Goal: Communication & Community: Answer question/provide support

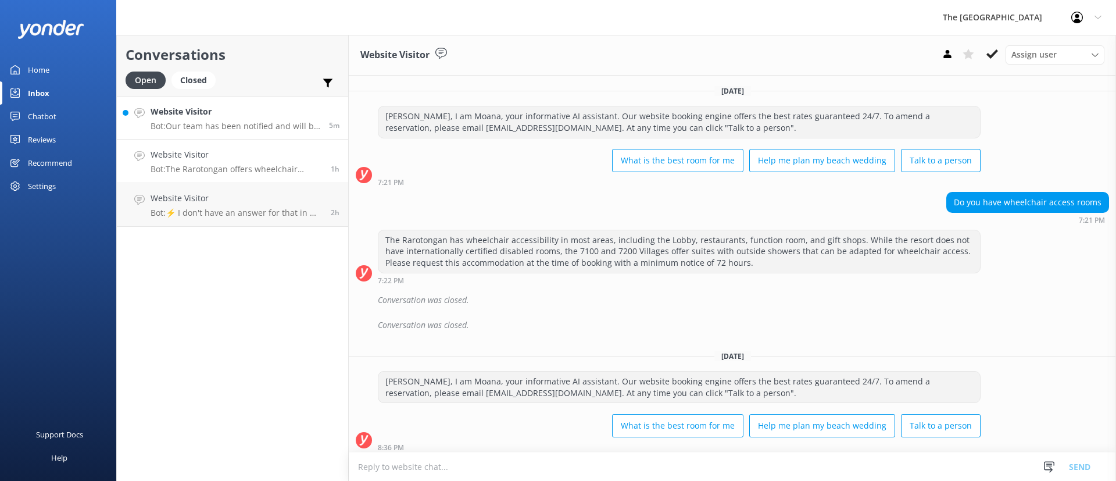
scroll to position [103, 0]
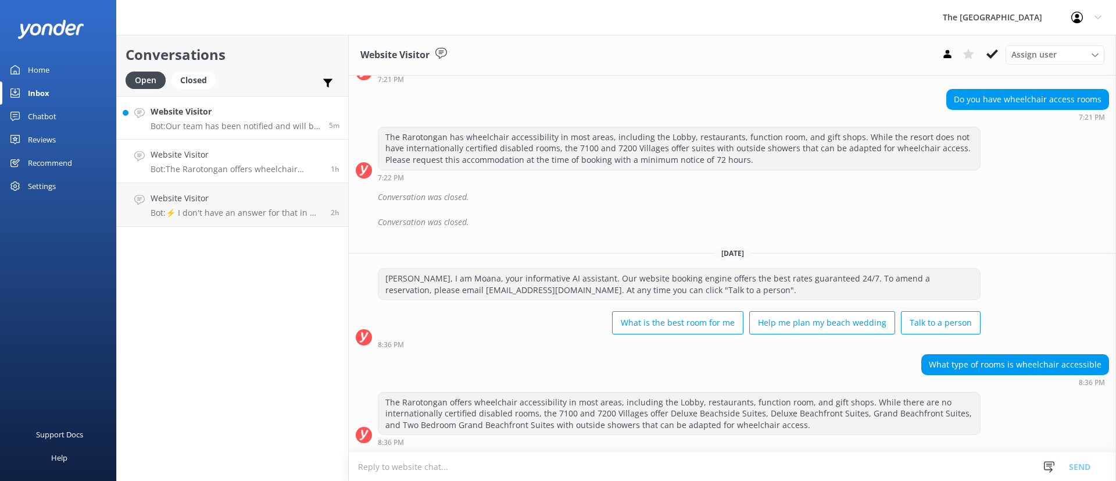
click at [239, 127] on p "Bot: Our team has been notified and will be with you as soon as possible. Alter…" at bounding box center [236, 126] width 170 height 10
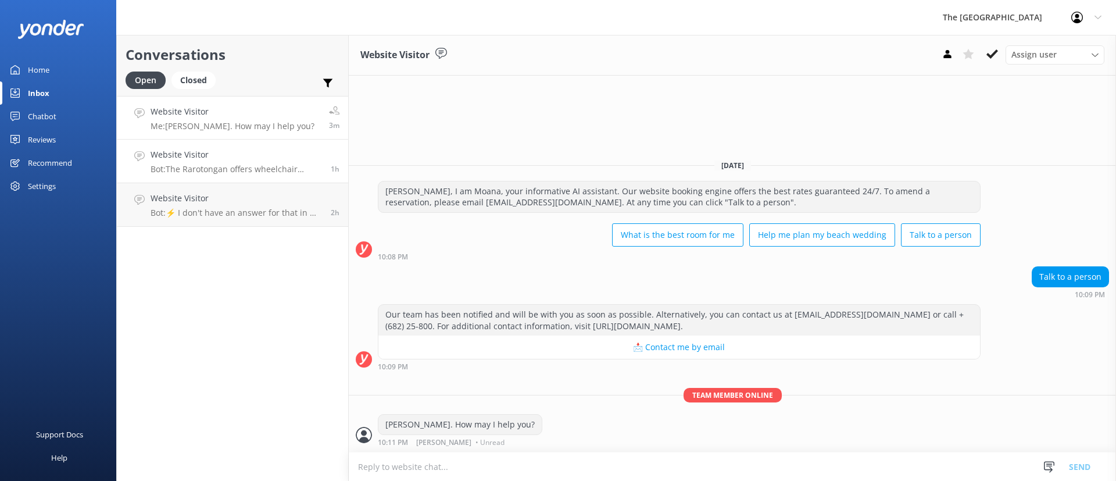
click at [253, 170] on p "Bot: The Rarotongan offers wheelchair accessibility in most areas, including th…" at bounding box center [236, 169] width 171 height 10
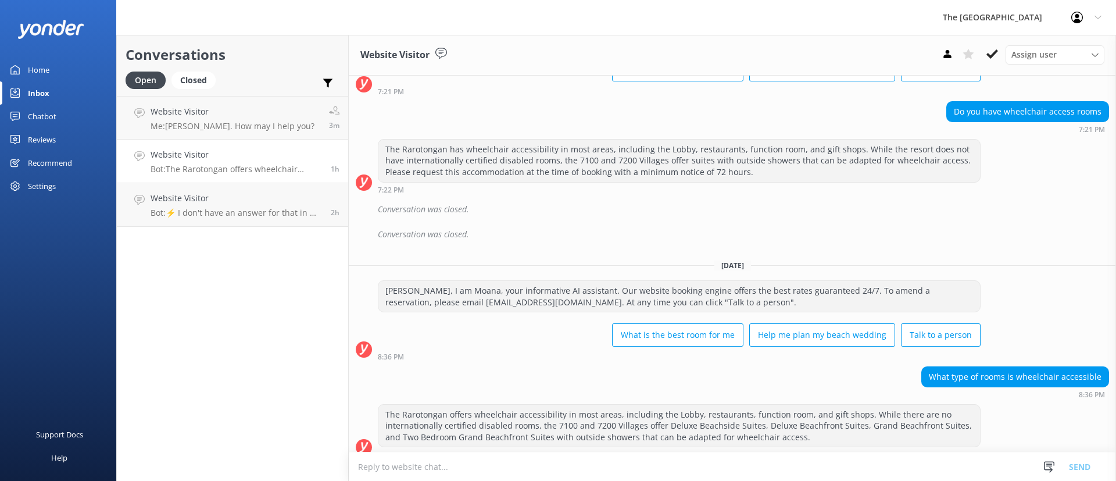
scroll to position [103, 0]
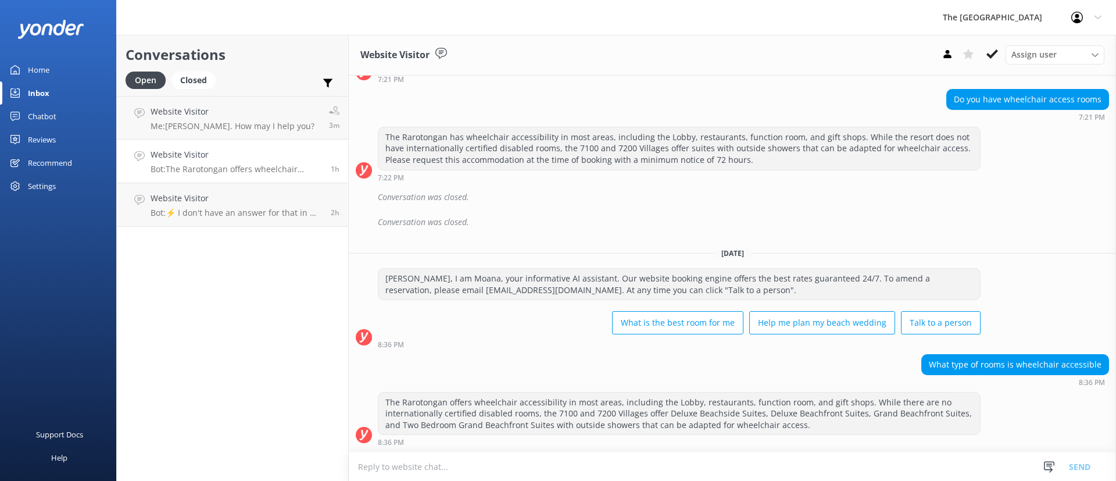
click at [294, 154] on h4 "Website Visitor" at bounding box center [236, 154] width 171 height 13
click at [994, 55] on use at bounding box center [992, 53] width 12 height 9
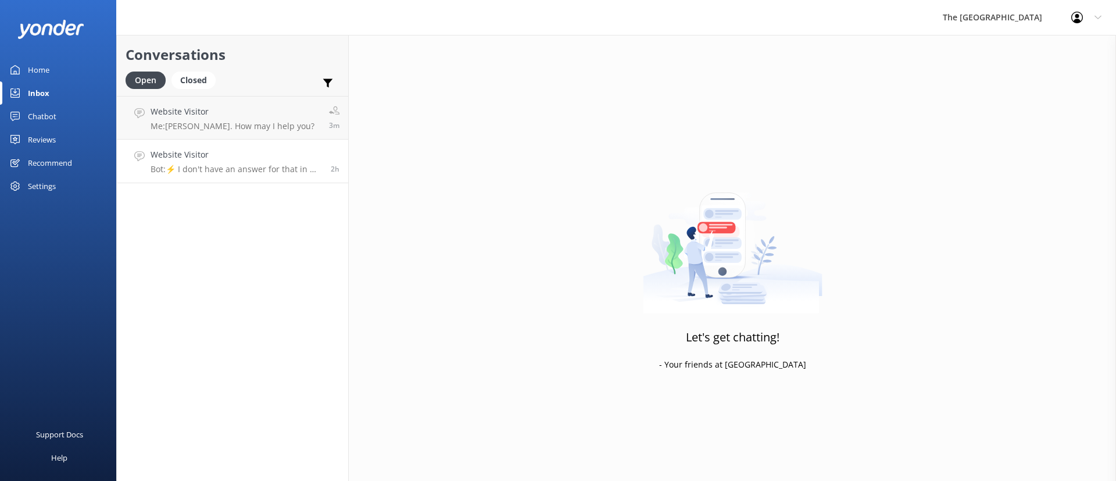
click at [182, 165] on p "Bot: ⚡ I don't have an answer for that in my knowledge base. Please try and rep…" at bounding box center [236, 169] width 171 height 10
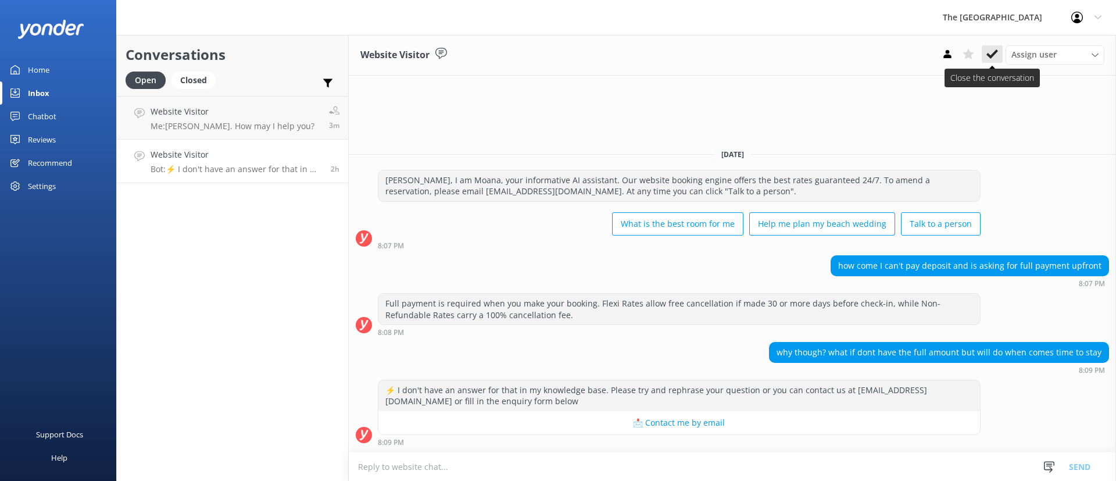
click at [993, 53] on use at bounding box center [992, 53] width 12 height 9
